Goal: Browse casually: Explore the website without a specific task or goal

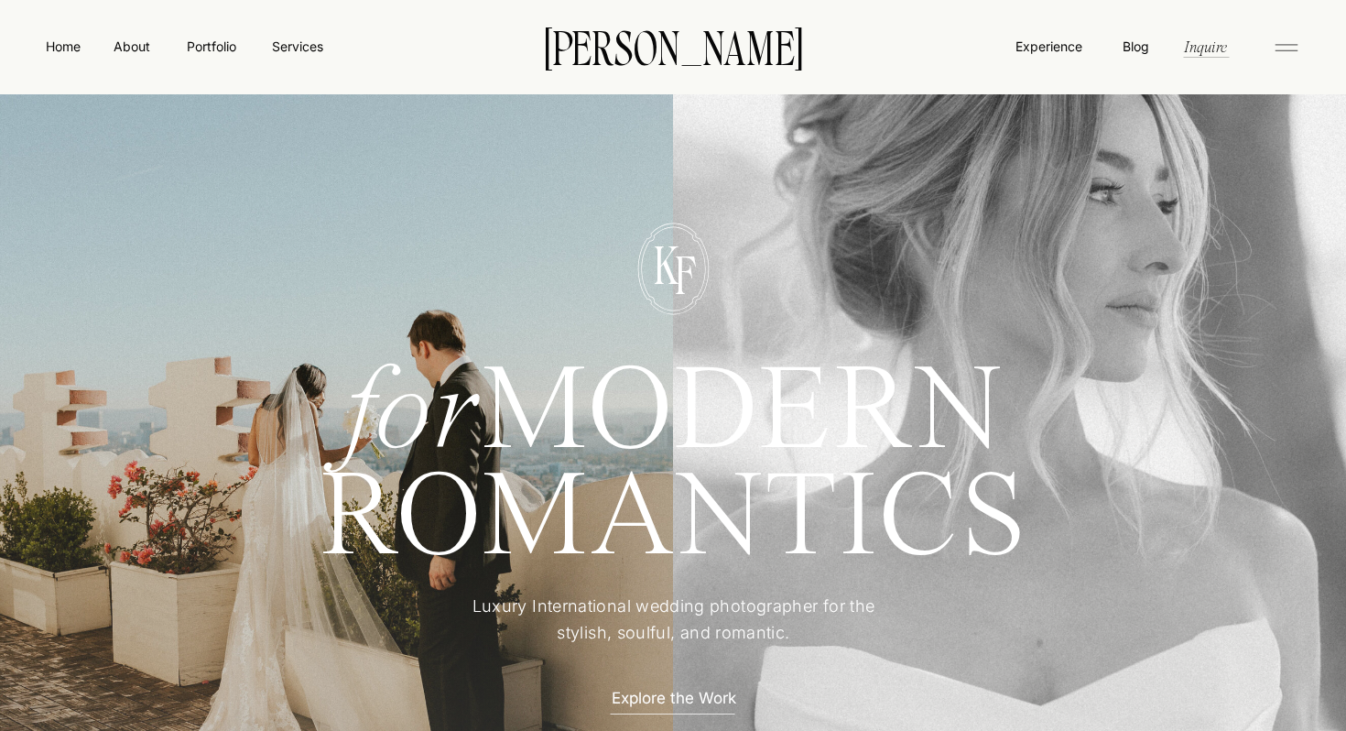
click at [664, 714] on div at bounding box center [673, 509] width 1365 height 741
click at [661, 696] on p "Explore the Work" at bounding box center [673, 696] width 160 height 19
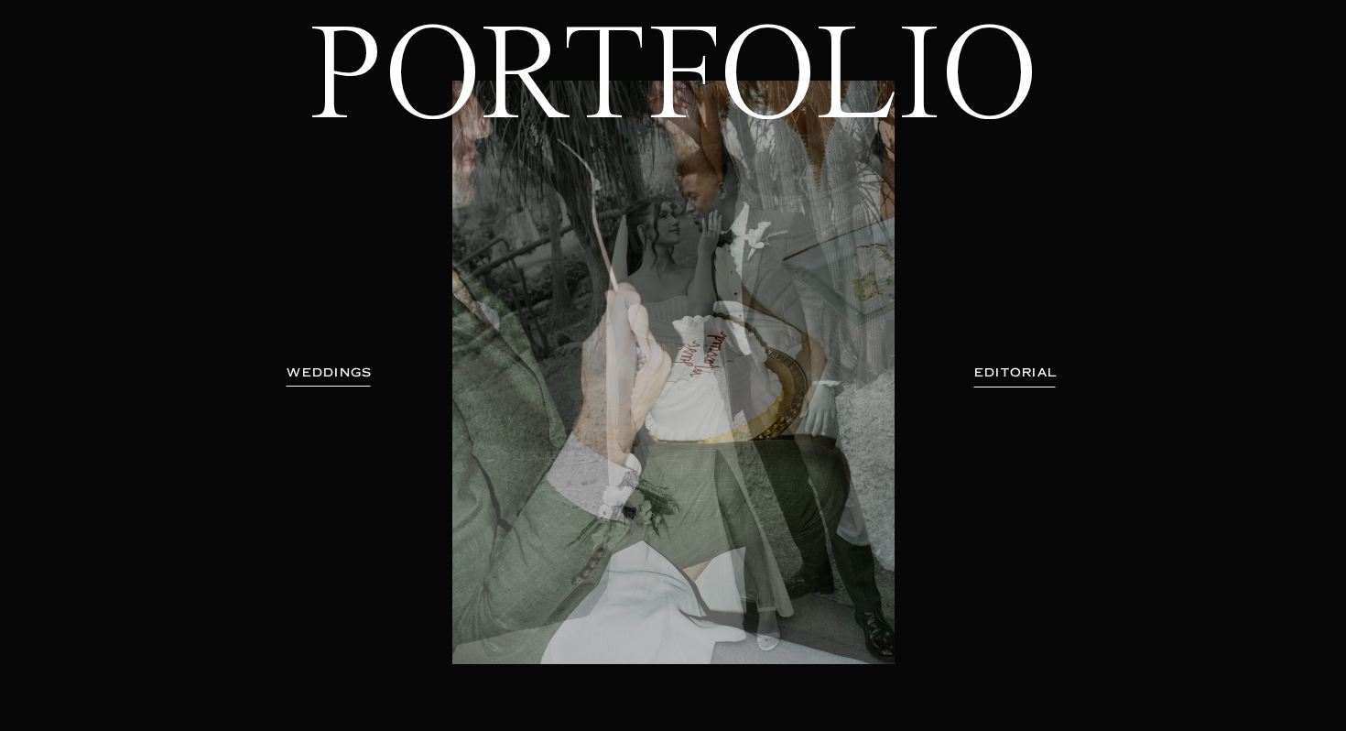
click at [346, 375] on h3 "WEDDINGS" at bounding box center [329, 373] width 115 height 18
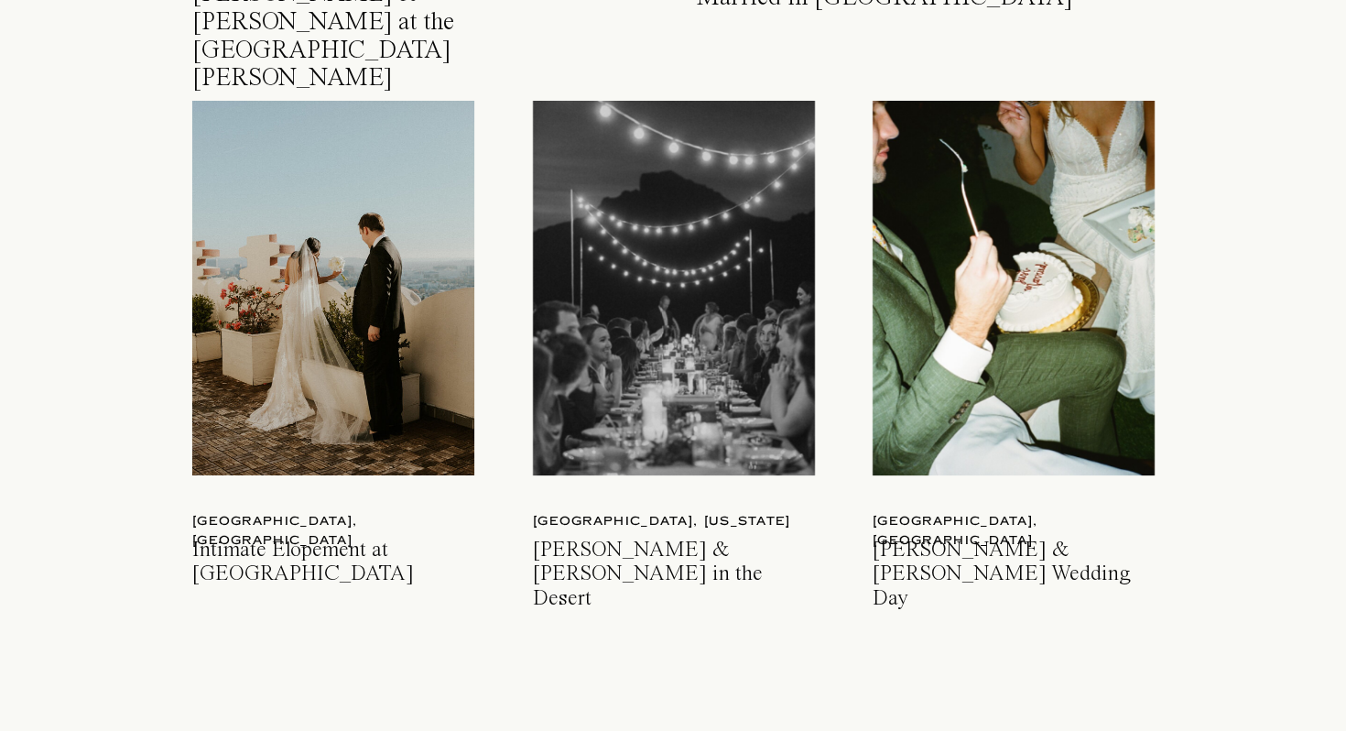
scroll to position [2673, 0]
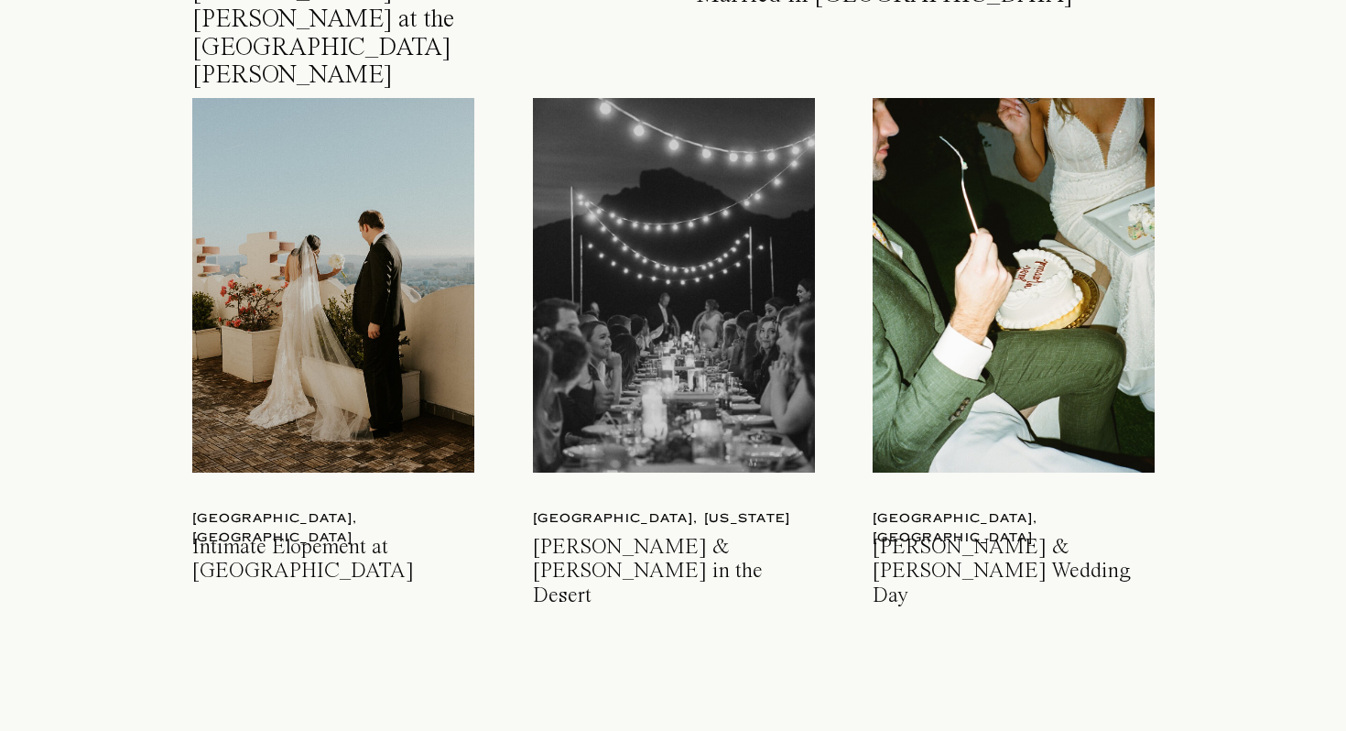
click at [1064, 418] on div at bounding box center [1014, 285] width 282 height 375
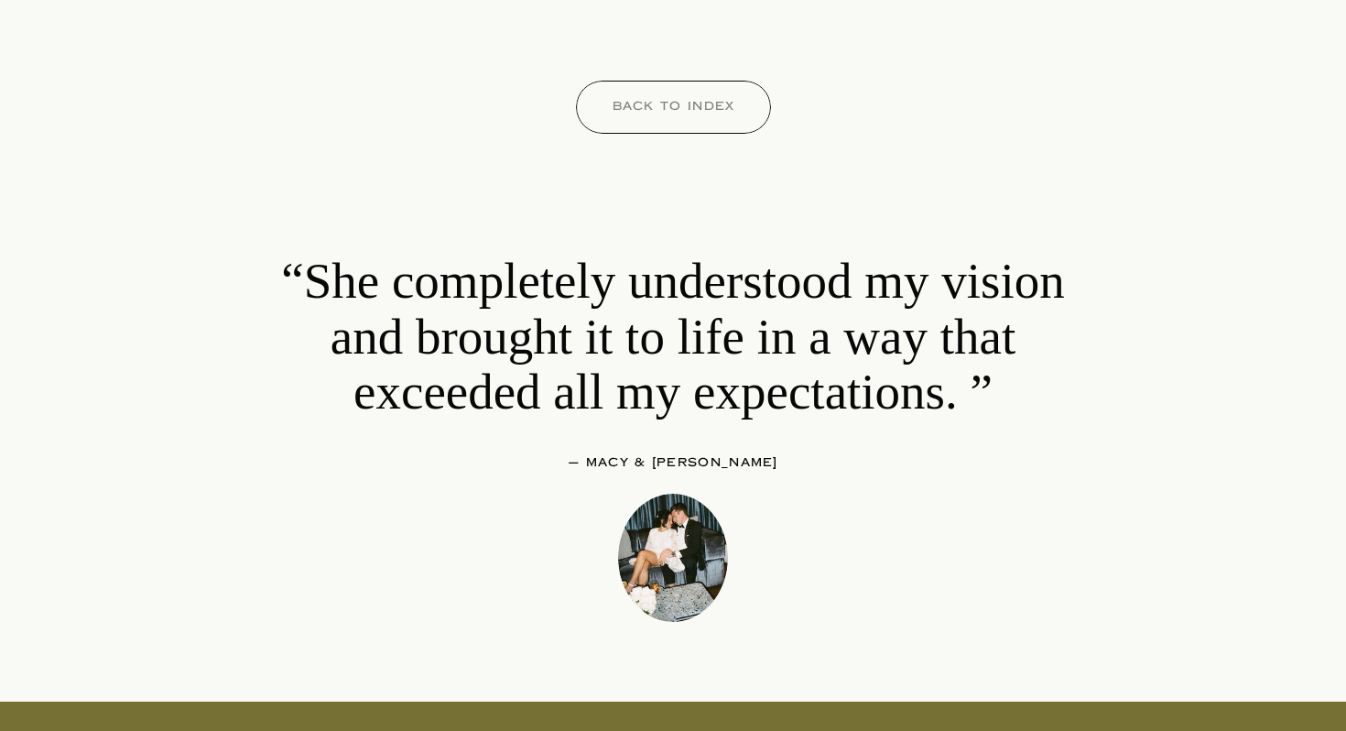
scroll to position [40553, 0]
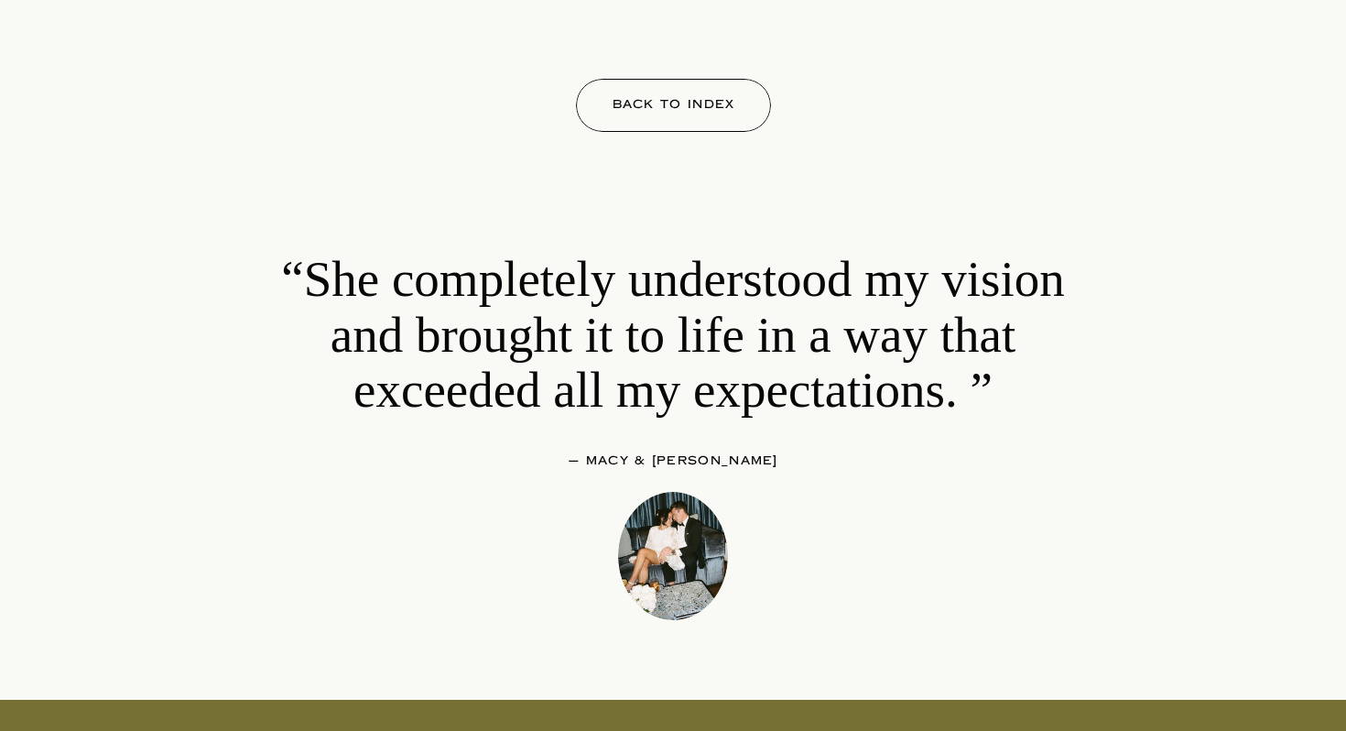
click at [695, 126] on div at bounding box center [673, 105] width 195 height 53
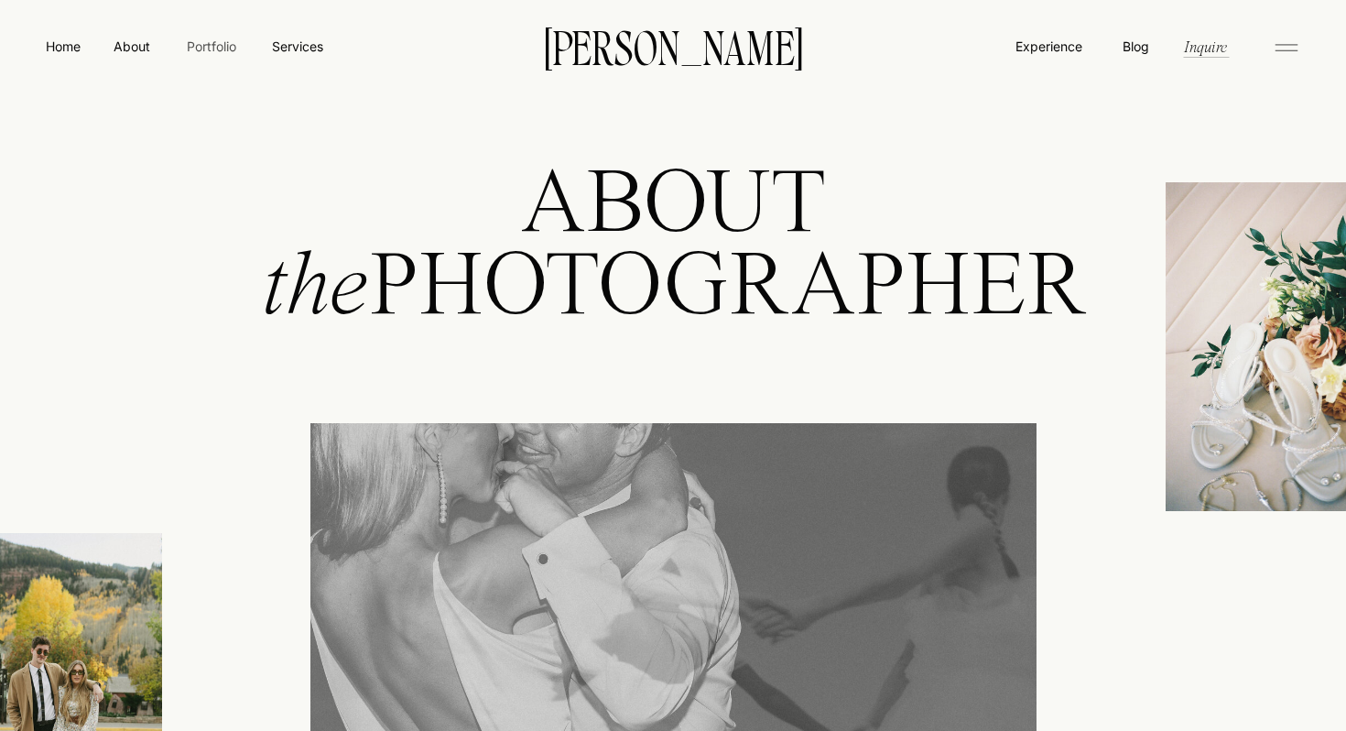
click at [207, 41] on nav "Portfolio" at bounding box center [211, 46] width 65 height 19
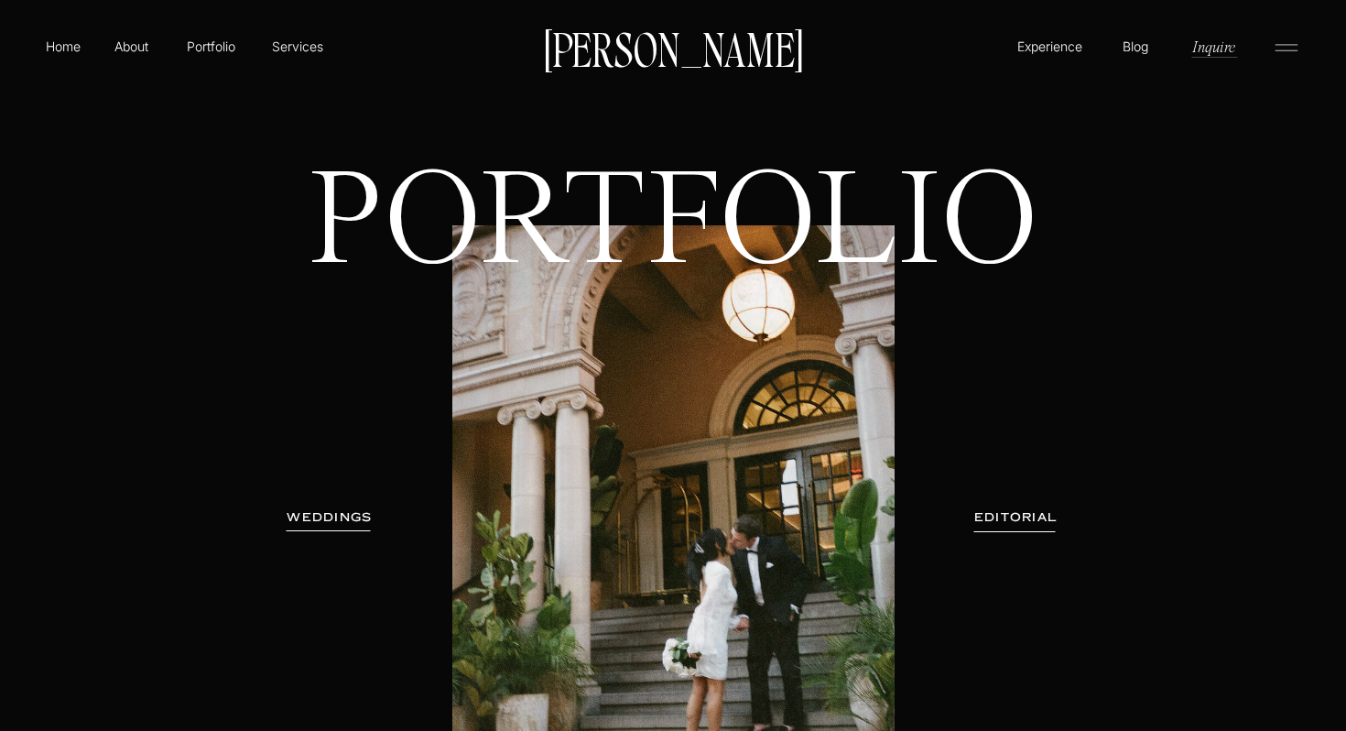
click at [359, 525] on h3 "WEDDINGS" at bounding box center [329, 517] width 115 height 18
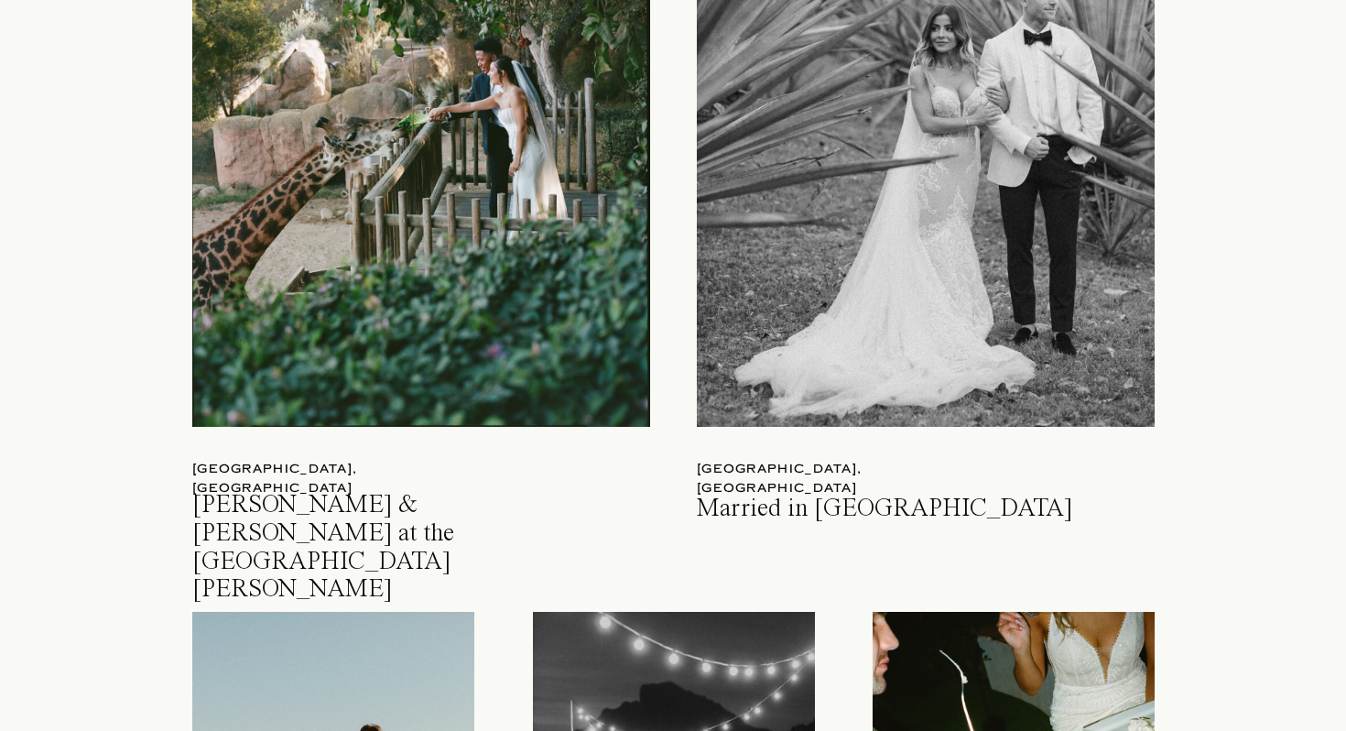
scroll to position [2129, 0]
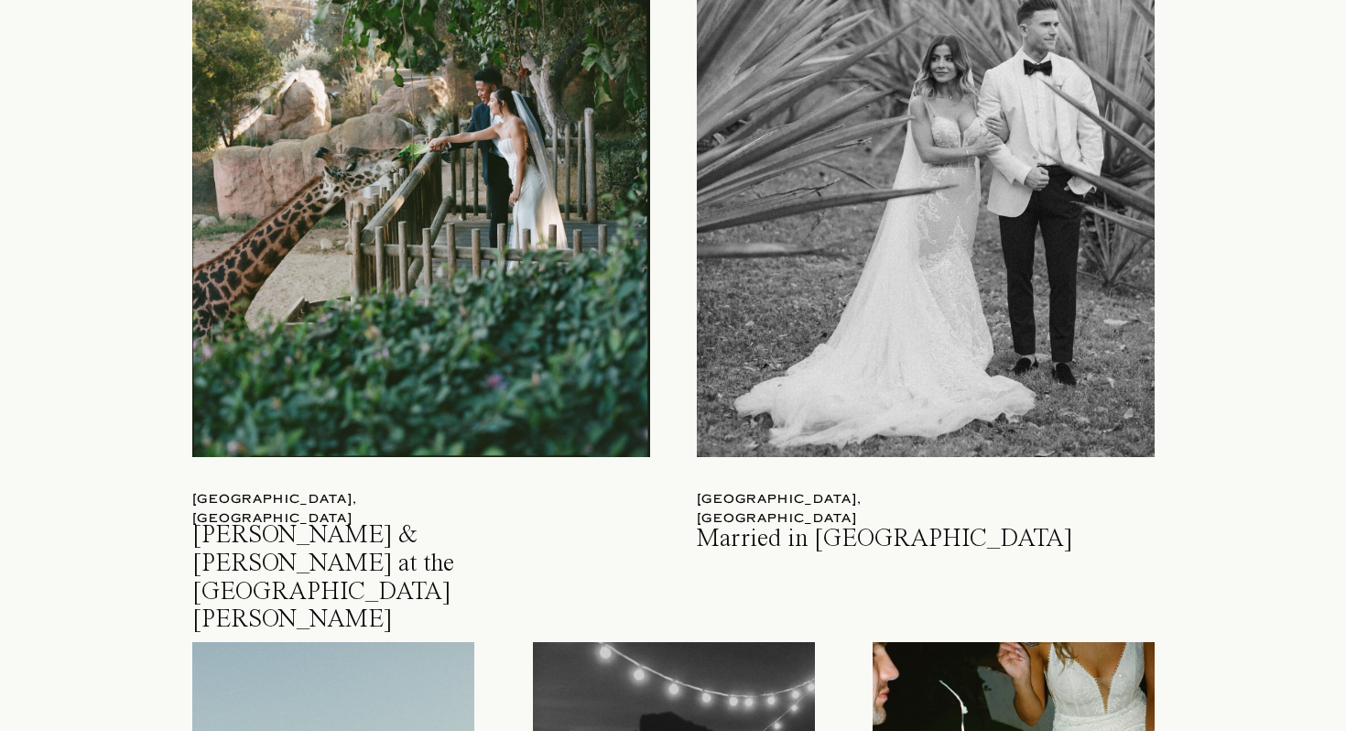
click at [385, 241] on div at bounding box center [421, 157] width 458 height 599
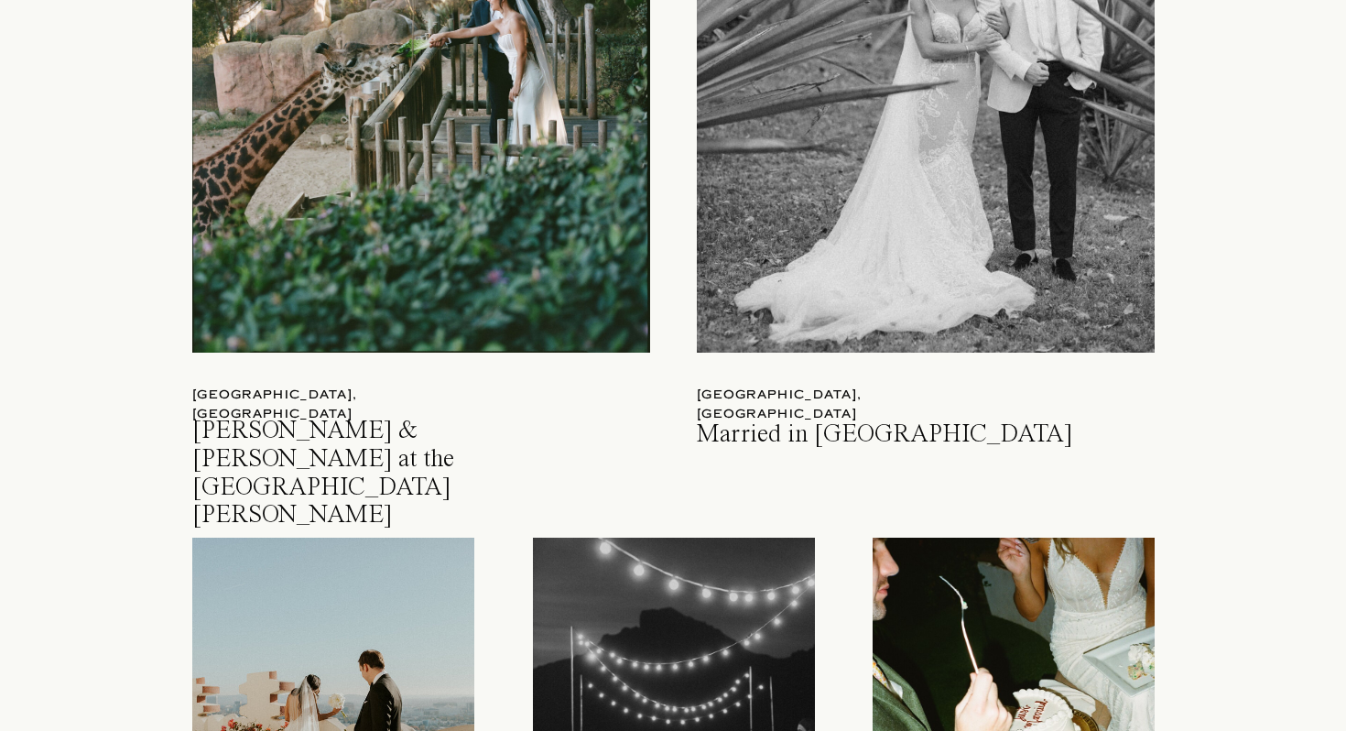
scroll to position [2233, 0]
click at [467, 187] on div at bounding box center [421, 54] width 458 height 599
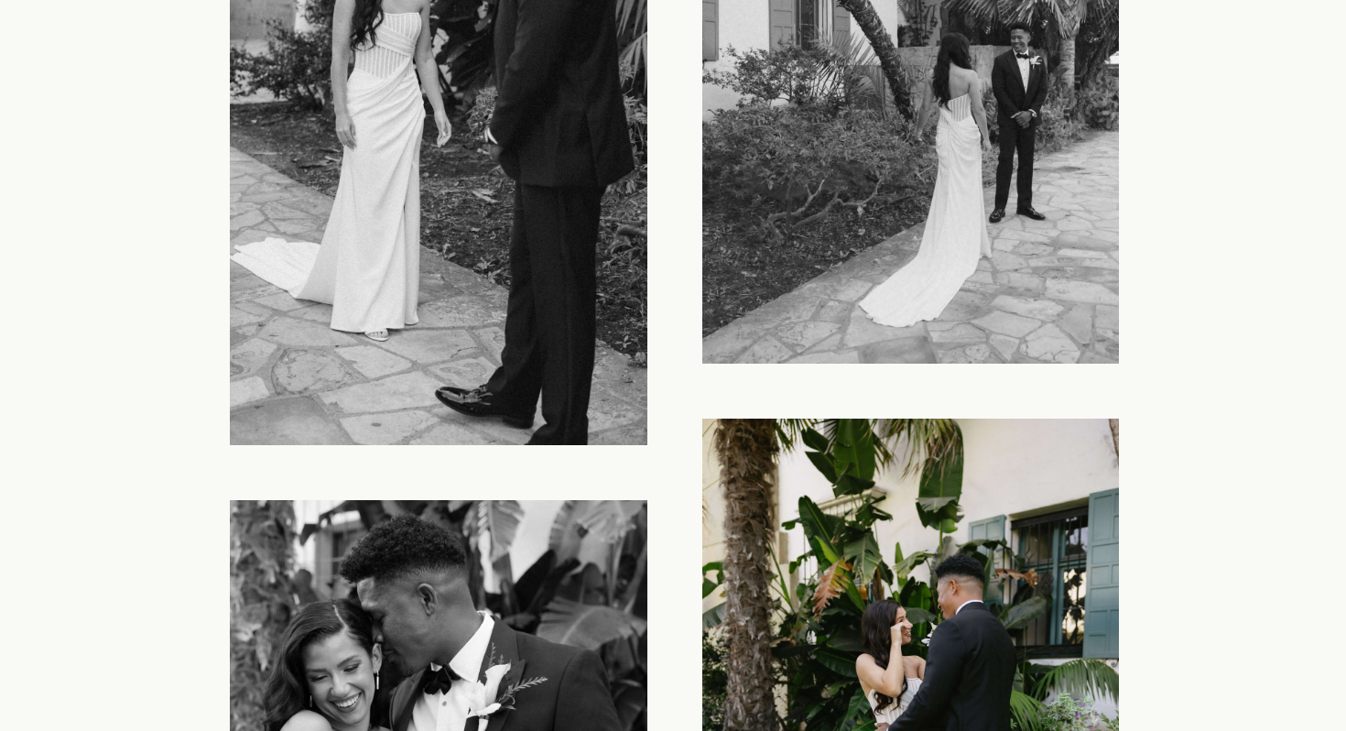
scroll to position [6553, 0]
